Goal: Task Accomplishment & Management: Use online tool/utility

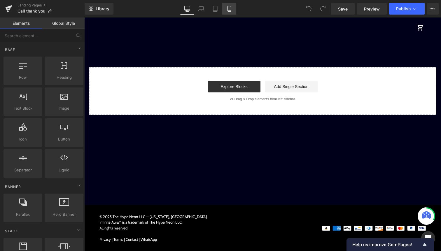
click at [227, 9] on icon at bounding box center [229, 9] width 6 height 6
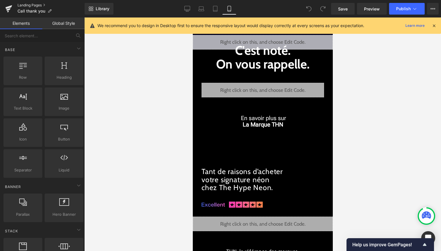
click at [36, 4] on link "Landing Pages" at bounding box center [50, 5] width 67 height 5
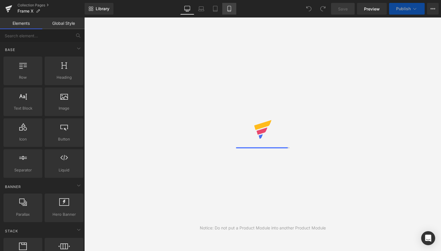
click at [229, 9] on icon at bounding box center [229, 9] width 6 height 6
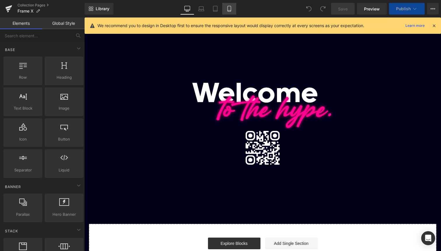
click at [228, 10] on icon at bounding box center [229, 9] width 6 height 6
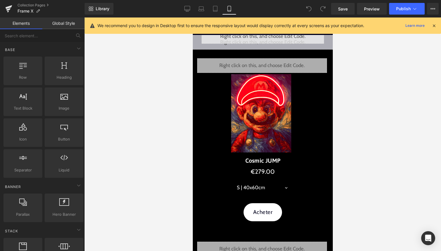
click at [435, 24] on icon at bounding box center [433, 25] width 5 height 5
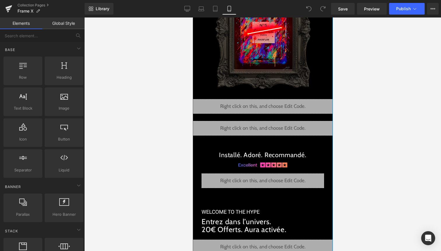
scroll to position [1410, 0]
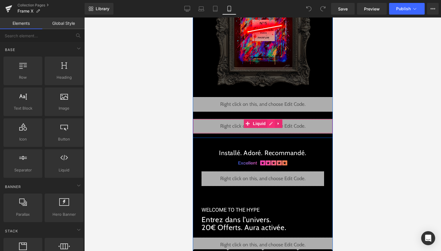
click at [272, 126] on div "Liquid" at bounding box center [262, 126] width 140 height 15
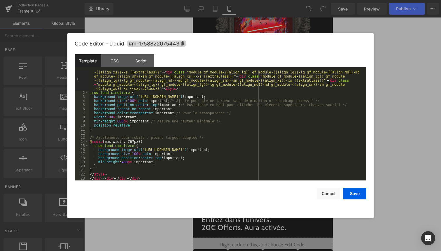
scroll to position [4, 0]
click at [327, 195] on button "Cancel" at bounding box center [328, 194] width 23 height 12
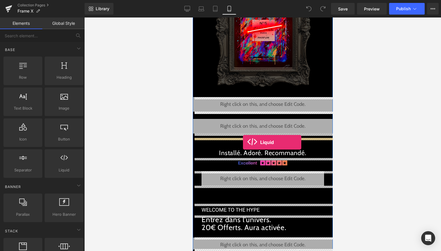
drag, startPoint x: 253, startPoint y: 175, endPoint x: 243, endPoint y: 142, distance: 34.1
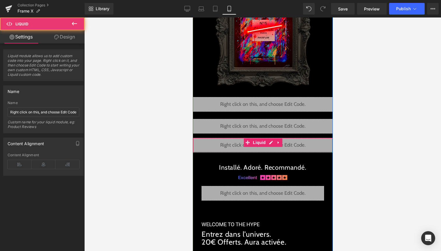
click at [272, 143] on div "Liquid" at bounding box center [262, 145] width 140 height 15
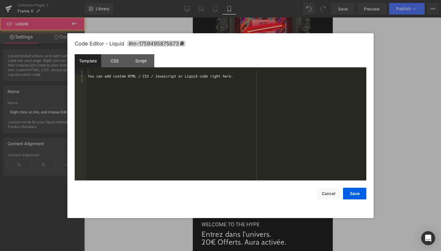
click at [234, 148] on div "You can add custom HTML / CSS / Javascript or Liquid code right here." at bounding box center [227, 129] width 280 height 118
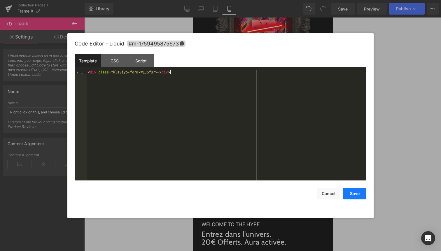
click at [358, 195] on button "Save" at bounding box center [354, 194] width 23 height 12
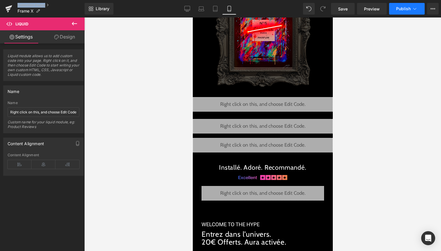
click at [417, 10] on icon at bounding box center [415, 9] width 6 height 6
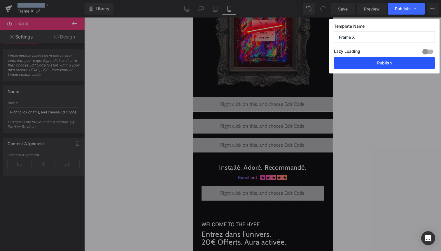
click at [391, 64] on button "Publish" at bounding box center [384, 63] width 101 height 12
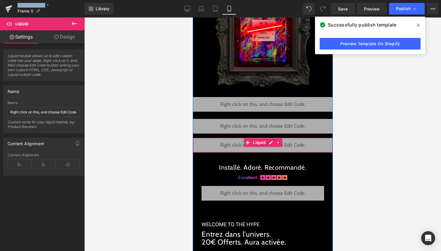
click at [261, 143] on span "Liquid" at bounding box center [259, 142] width 16 height 9
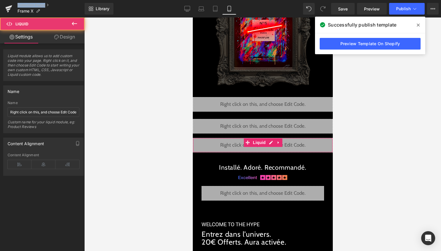
click at [75, 39] on link "Design" at bounding box center [64, 36] width 42 height 13
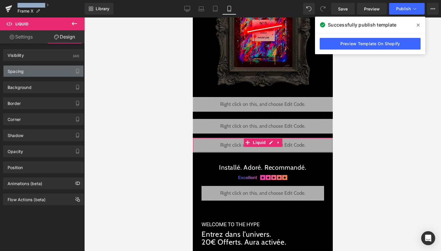
click at [34, 71] on div "Spacing" at bounding box center [43, 71] width 80 height 11
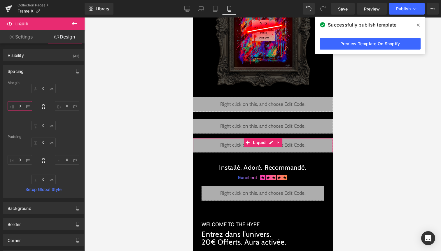
click at [20, 108] on input "0" at bounding box center [20, 106] width 24 height 10
type input "30"
click at [68, 105] on input "0" at bounding box center [67, 106] width 24 height 10
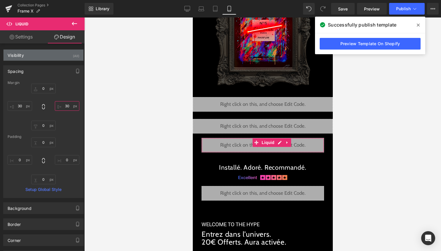
type input "30"
click at [69, 53] on div "Visibility (All)" at bounding box center [43, 55] width 80 height 11
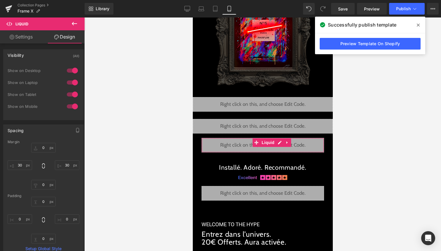
click at [73, 70] on div at bounding box center [72, 70] width 14 height 9
click at [73, 82] on div at bounding box center [72, 82] width 14 height 9
click at [72, 97] on div at bounding box center [72, 94] width 14 height 9
click at [43, 148] on input "0" at bounding box center [43, 148] width 24 height 10
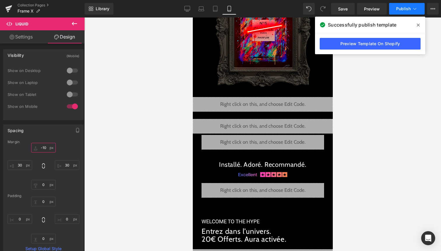
type input "-10"
click at [415, 8] on icon at bounding box center [415, 9] width 6 height 6
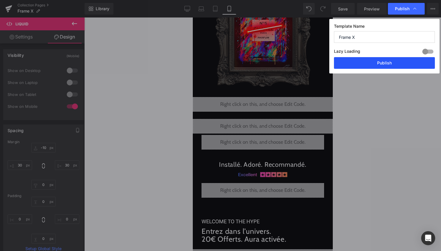
click at [397, 64] on button "Publish" at bounding box center [384, 63] width 101 height 12
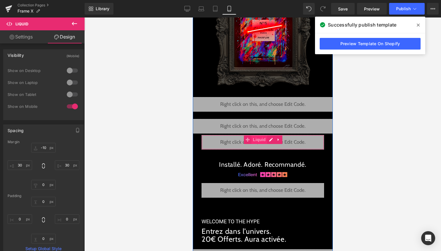
click at [255, 141] on span "Liquid" at bounding box center [259, 139] width 16 height 9
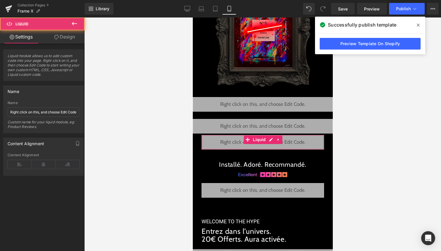
click at [71, 34] on link "Design" at bounding box center [64, 36] width 42 height 13
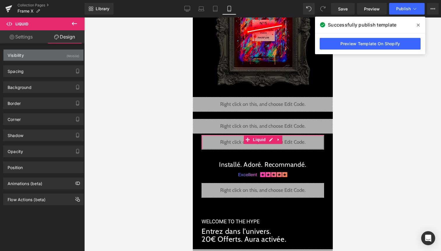
type input "-10"
type input "30"
type input "0"
type input "30"
type input "0"
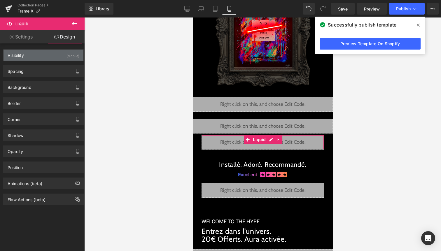
type input "0"
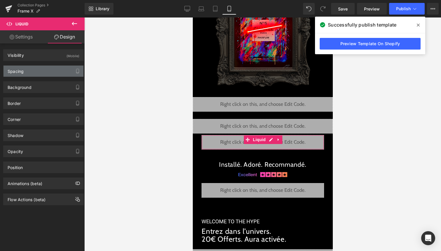
click at [40, 68] on div "Spacing" at bounding box center [43, 71] width 80 height 11
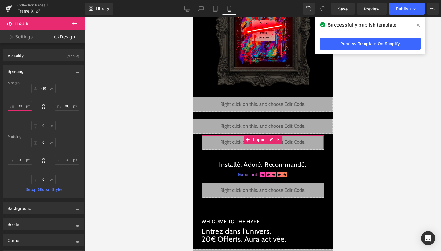
click at [22, 106] on input "30" at bounding box center [20, 106] width 24 height 10
type input "15"
drag, startPoint x: 67, startPoint y: 108, endPoint x: 66, endPoint y: 122, distance: 14.9
click at [67, 108] on input "30" at bounding box center [67, 106] width 24 height 10
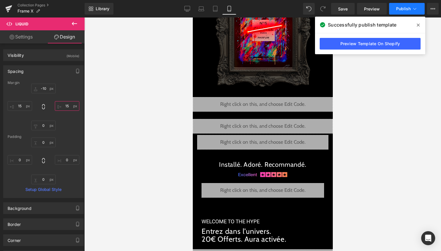
type input "15"
click at [411, 11] on button "Publish" at bounding box center [407, 9] width 36 height 12
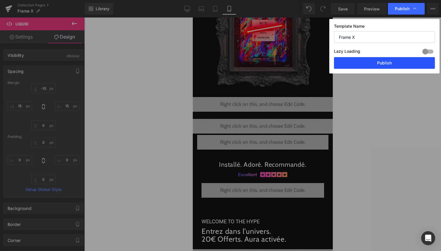
click at [394, 63] on button "Publish" at bounding box center [384, 63] width 101 height 12
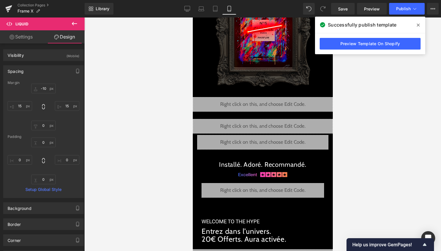
click at [419, 26] on icon at bounding box center [418, 25] width 3 height 3
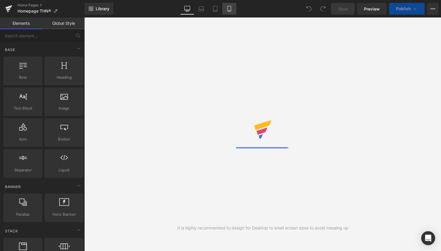
click at [228, 12] on link "Mobile" at bounding box center [229, 9] width 14 height 12
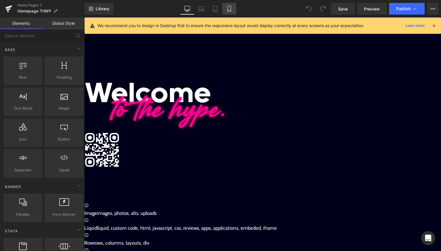
click at [230, 8] on icon at bounding box center [229, 9] width 6 height 6
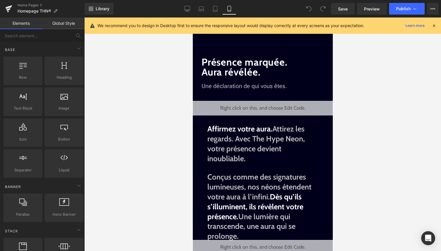
click at [434, 27] on icon at bounding box center [433, 25] width 5 height 5
click at [432, 24] on div at bounding box center [262, 134] width 357 height 234
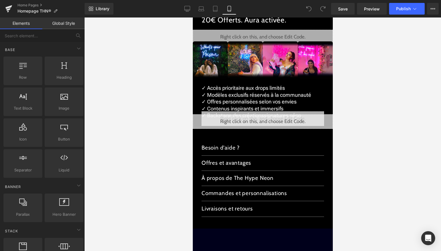
scroll to position [712, 0]
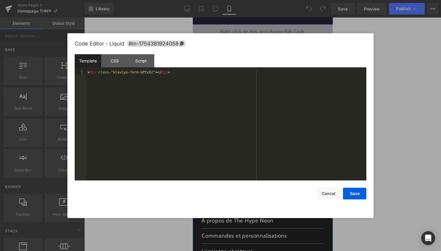
click at [270, 163] on icon at bounding box center [270, 161] width 3 height 3
click at [320, 192] on button "Cancel" at bounding box center [328, 194] width 23 height 12
